Goal: Information Seeking & Learning: Find specific fact

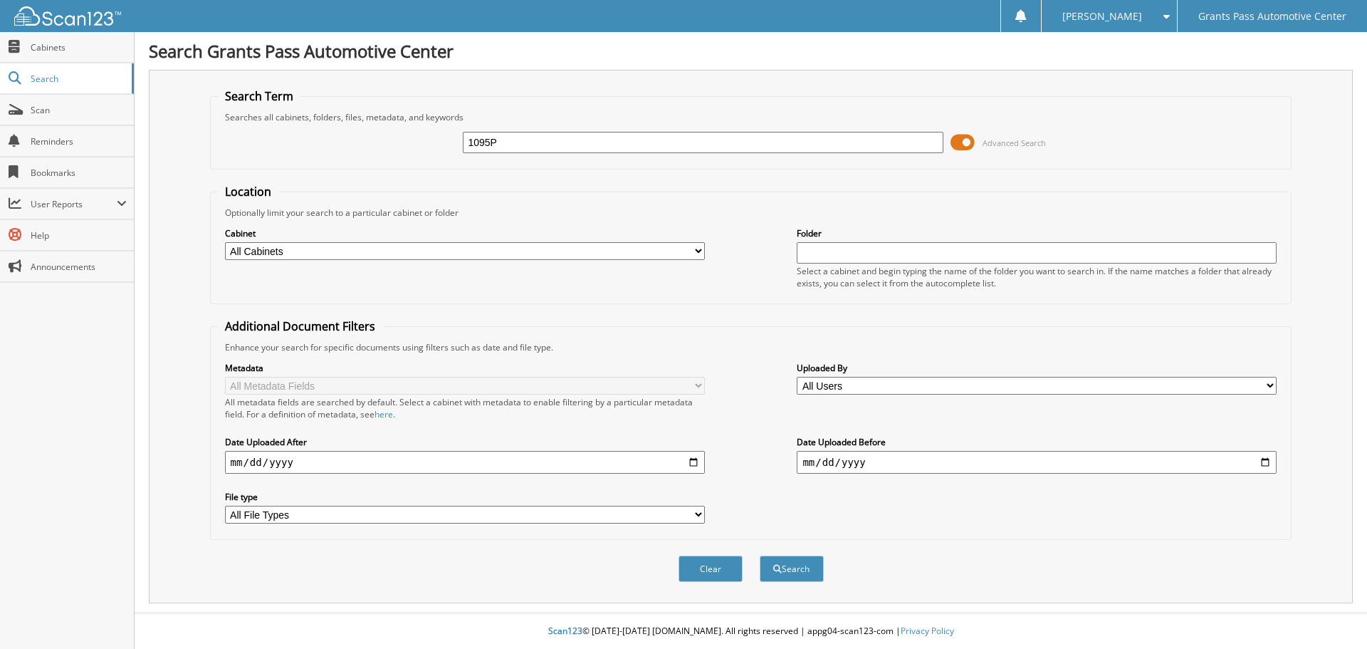
type input "1095P"
click at [760, 555] on button "Search" at bounding box center [792, 568] width 64 height 26
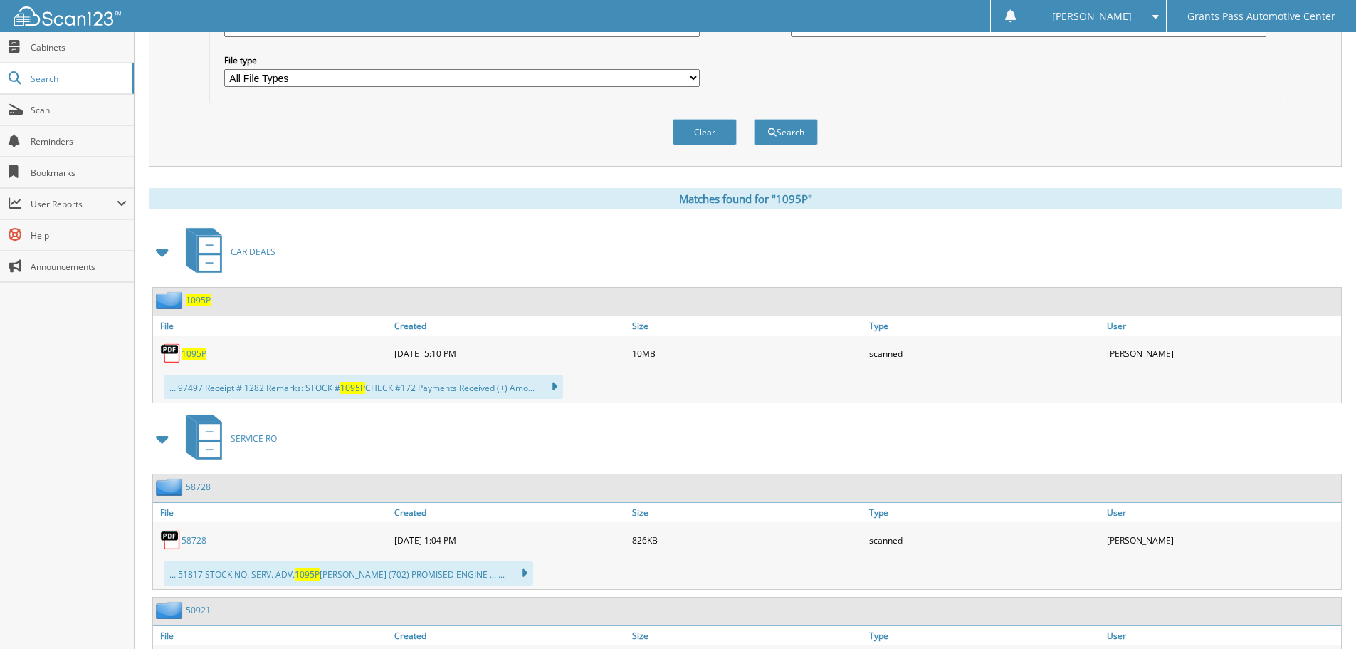
scroll to position [427, 0]
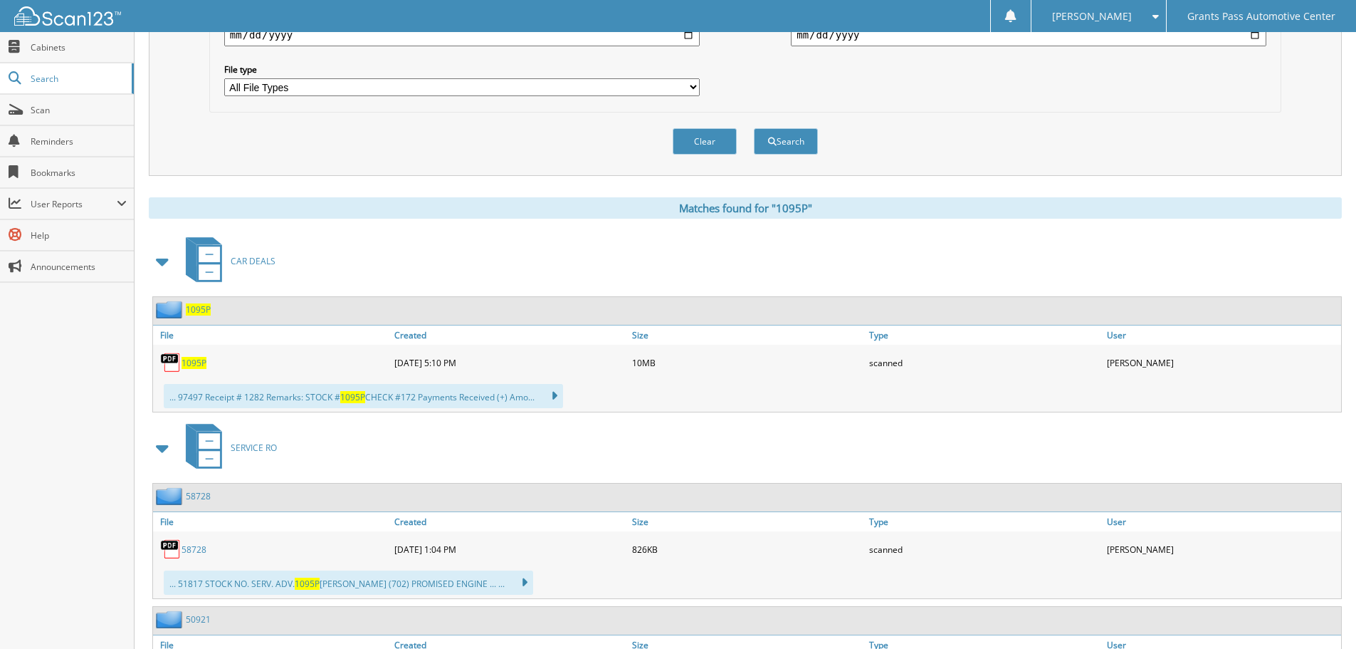
click at [194, 362] on span "1095P" at bounding box center [194, 363] width 25 height 12
